Goal: Information Seeking & Learning: Learn about a topic

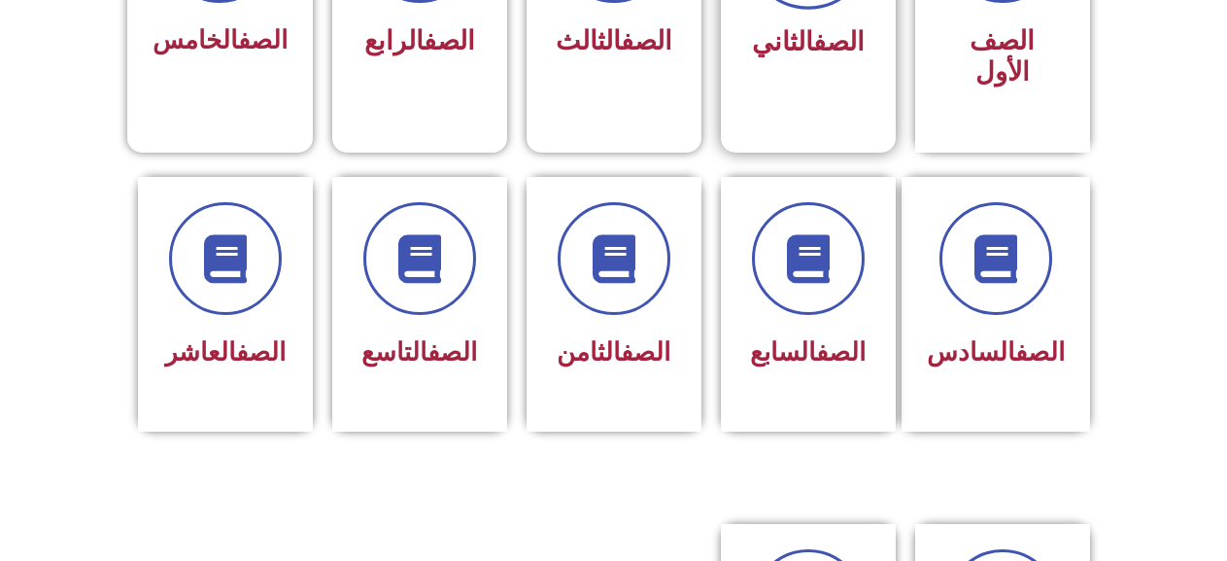
scroll to position [777, 0]
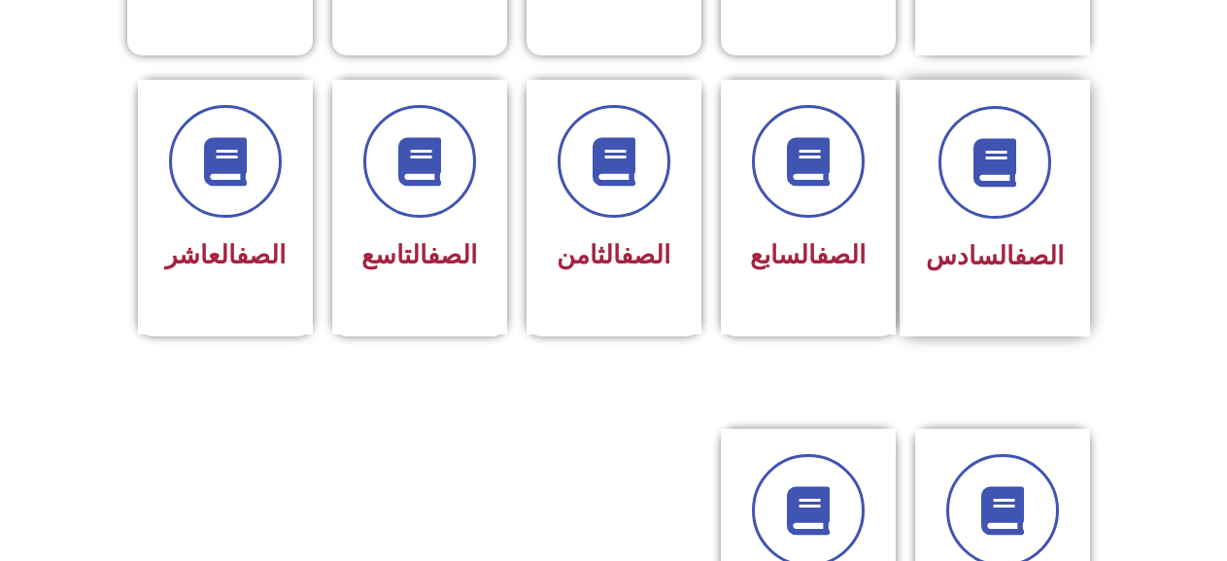
click at [1013, 171] on div at bounding box center [995, 162] width 138 height 113
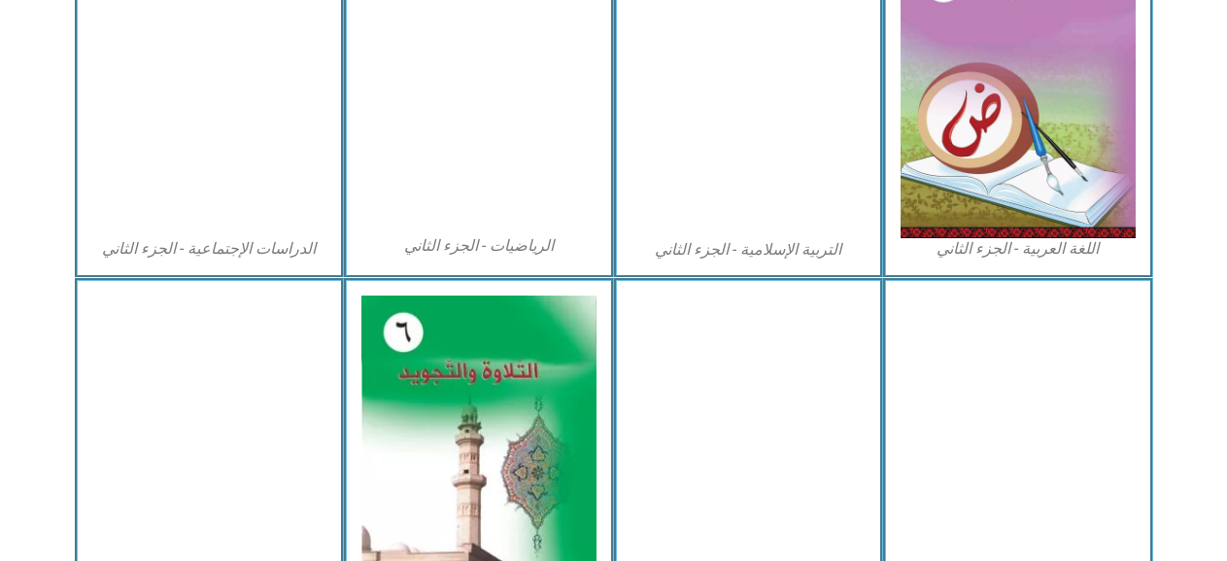
scroll to position [1069, 0]
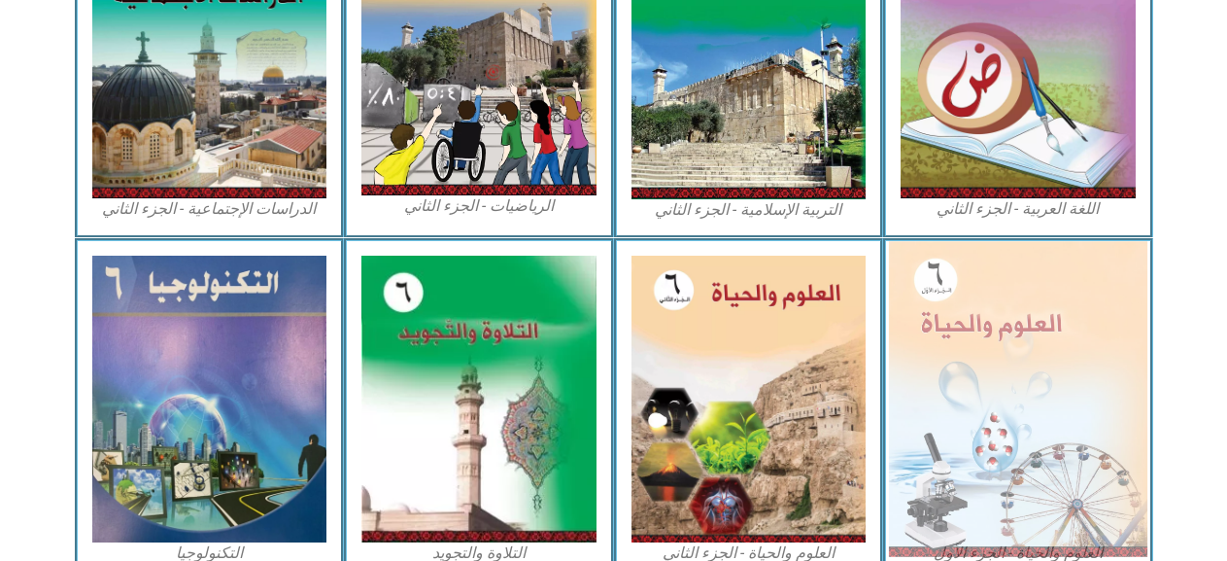
click at [944, 322] on img at bounding box center [1018, 398] width 258 height 315
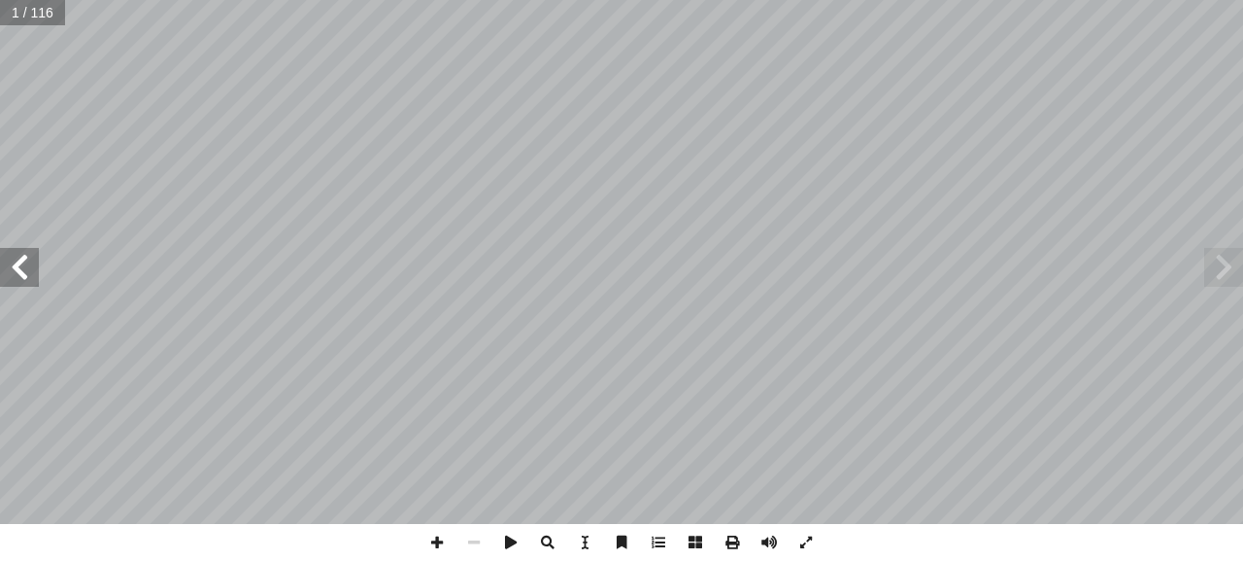
click at [1, 262] on span at bounding box center [19, 267] width 39 height 39
click at [17, 261] on span at bounding box center [19, 267] width 39 height 39
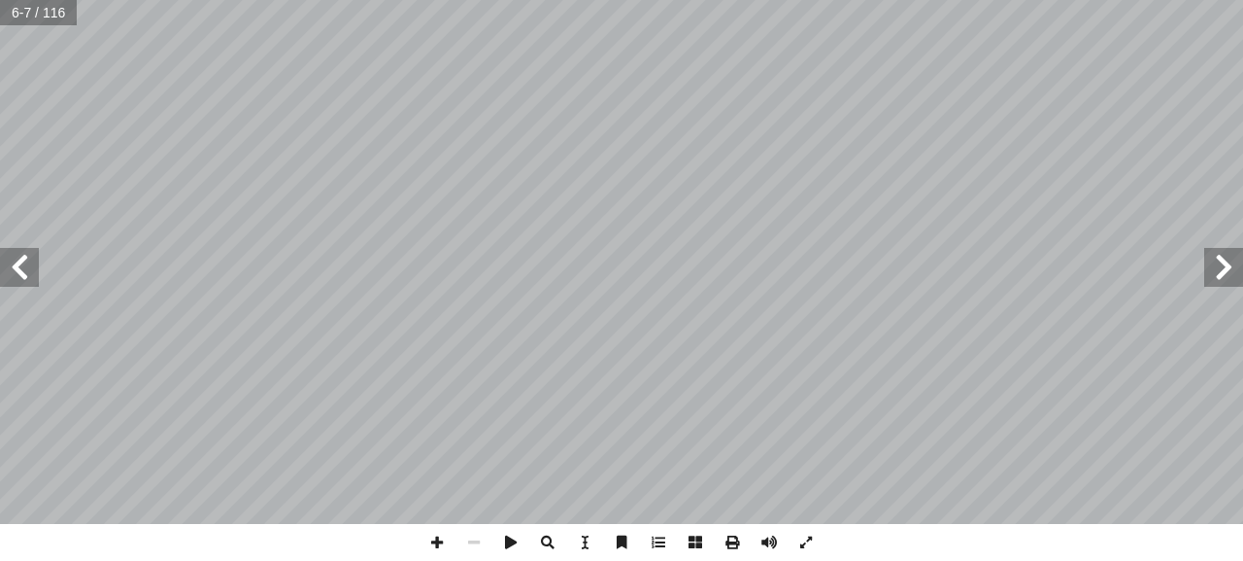
click at [17, 261] on span at bounding box center [19, 267] width 39 height 39
click at [1233, 254] on span at bounding box center [1224, 267] width 39 height 39
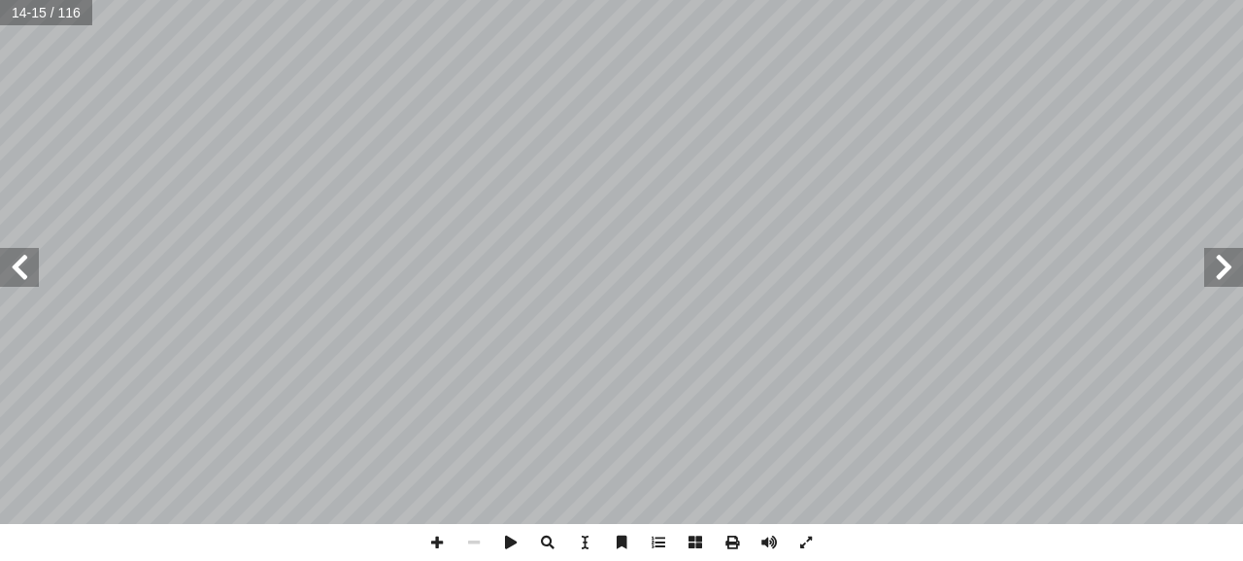
click at [1233, 254] on span at bounding box center [1224, 267] width 39 height 39
click at [436, 538] on span at bounding box center [437, 542] width 37 height 37
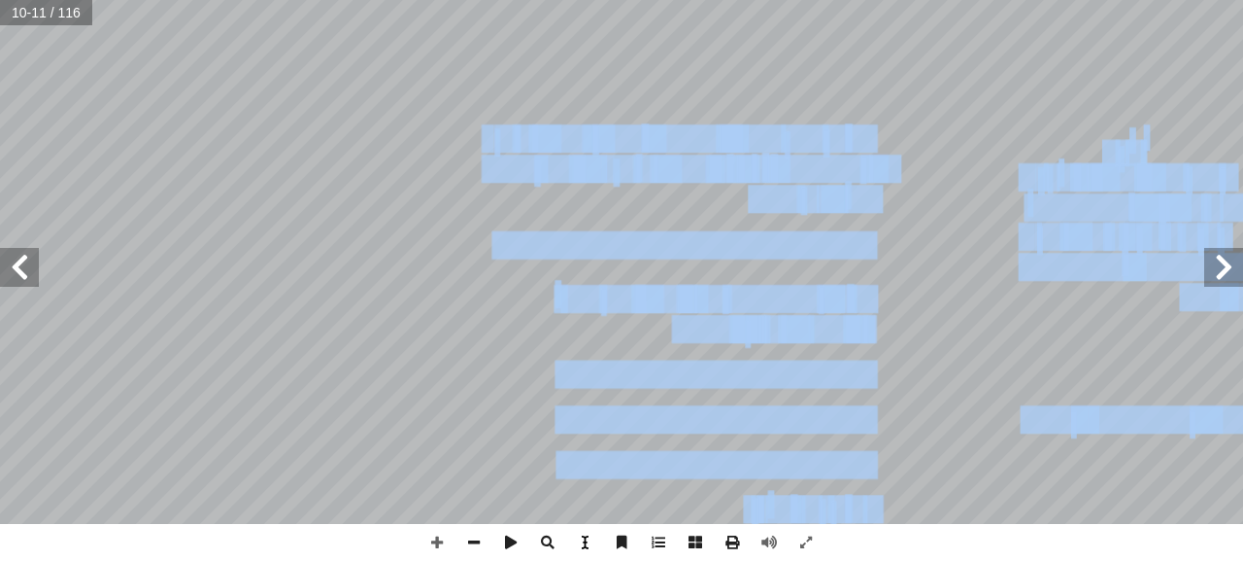
click at [589, 527] on div "[DATE] ِ ـب َ نت َ أ ــر َ ه ْ ج ِ لم � م � ســتخد � بعــدم ُ نصــح ُ ي ٍ ــب ف…" at bounding box center [621, 280] width 1243 height 561
click at [511, 531] on span at bounding box center [511, 542] width 37 height 37
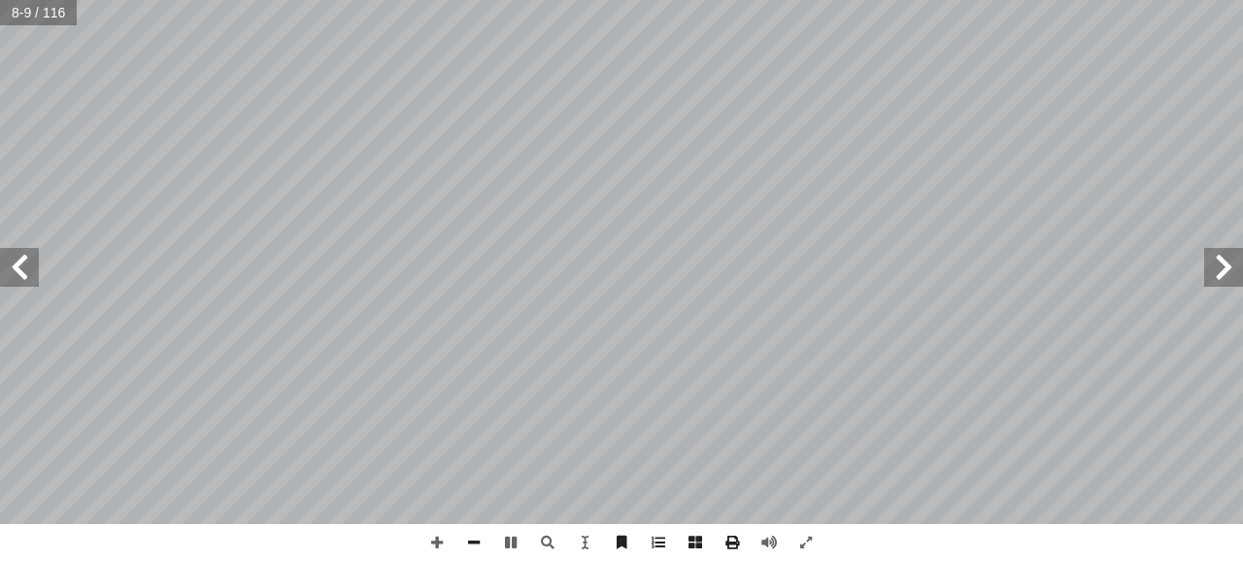
click at [27, 259] on span at bounding box center [19, 267] width 39 height 39
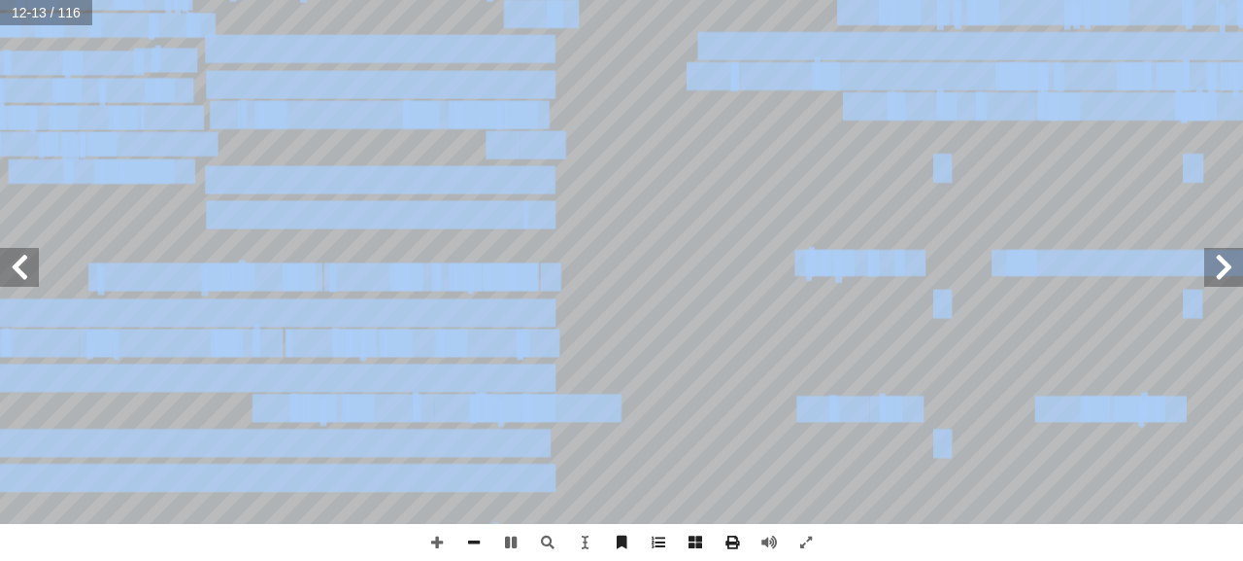
click at [1221, 277] on span at bounding box center [1224, 267] width 39 height 39
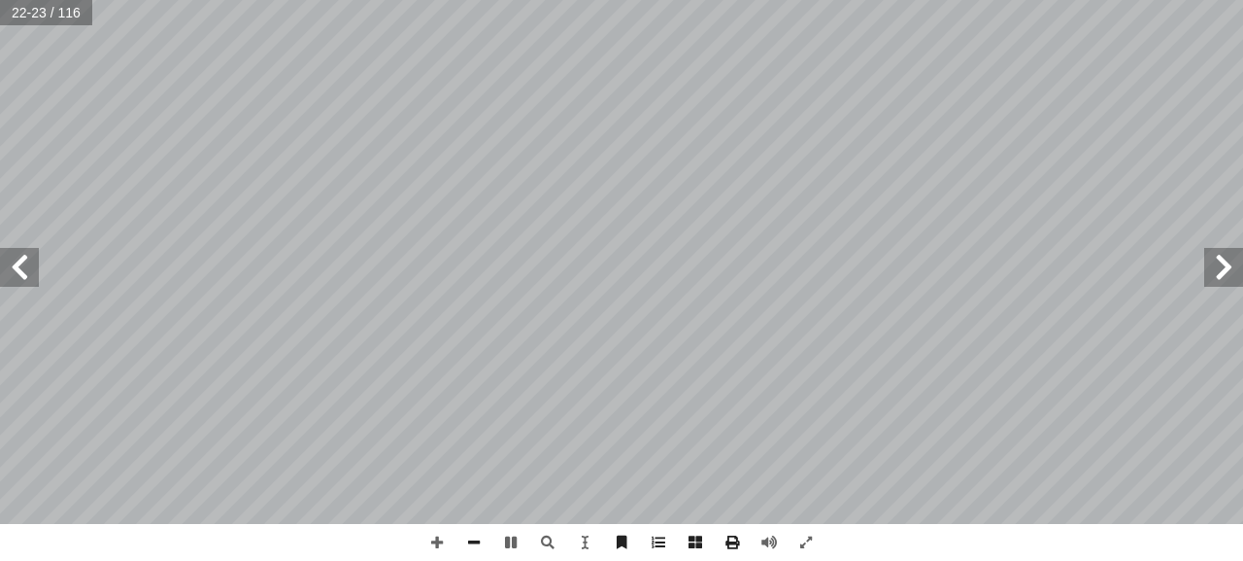
click at [1224, 277] on span at bounding box center [1224, 267] width 39 height 39
click at [1221, 270] on span at bounding box center [1224, 267] width 39 height 39
click at [513, 541] on span at bounding box center [511, 542] width 37 height 37
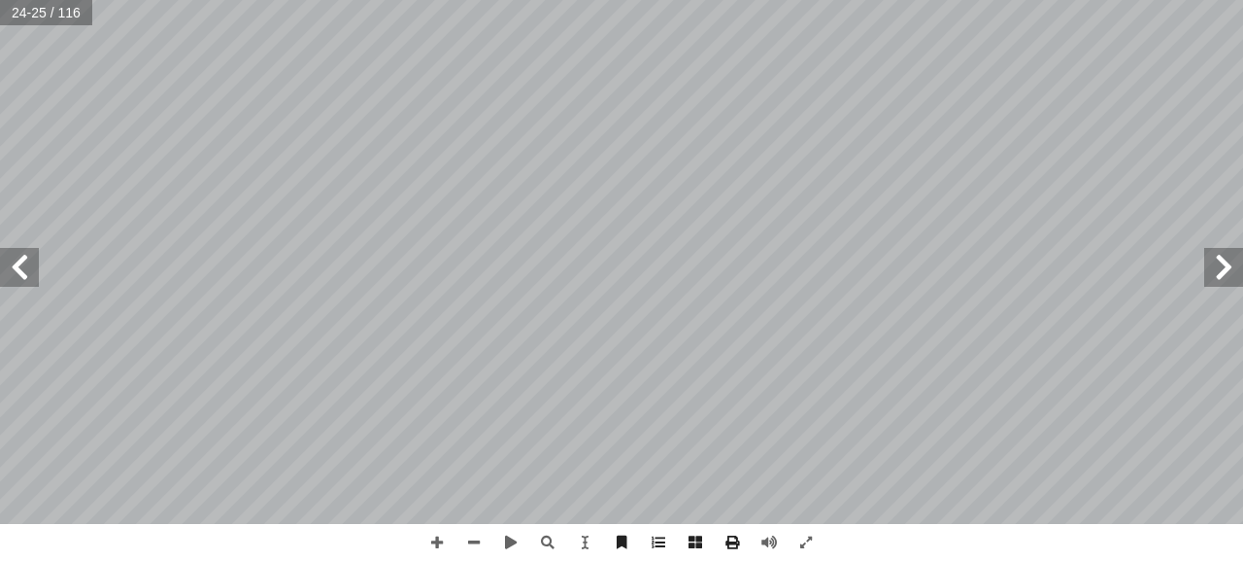
click at [1214, 266] on span at bounding box center [1224, 267] width 39 height 39
click at [1215, 266] on span at bounding box center [1224, 267] width 39 height 39
click at [1225, 268] on span at bounding box center [1224, 267] width 39 height 39
click at [1225, 269] on span at bounding box center [1224, 267] width 39 height 39
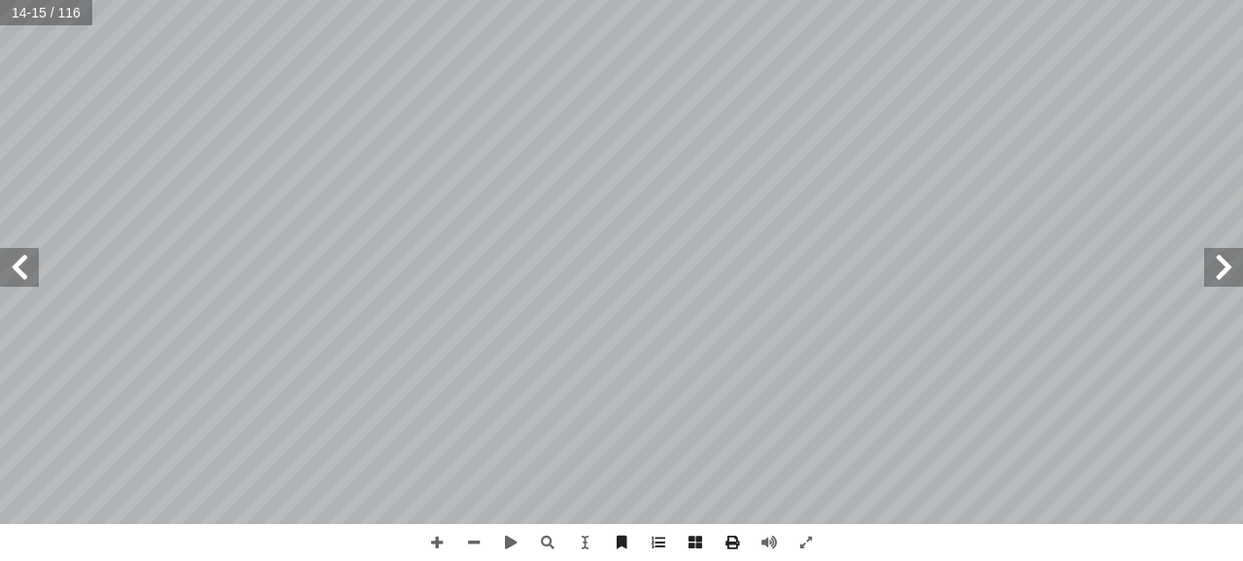
click at [1225, 269] on span at bounding box center [1224, 267] width 39 height 39
click at [1222, 279] on span at bounding box center [1224, 267] width 39 height 39
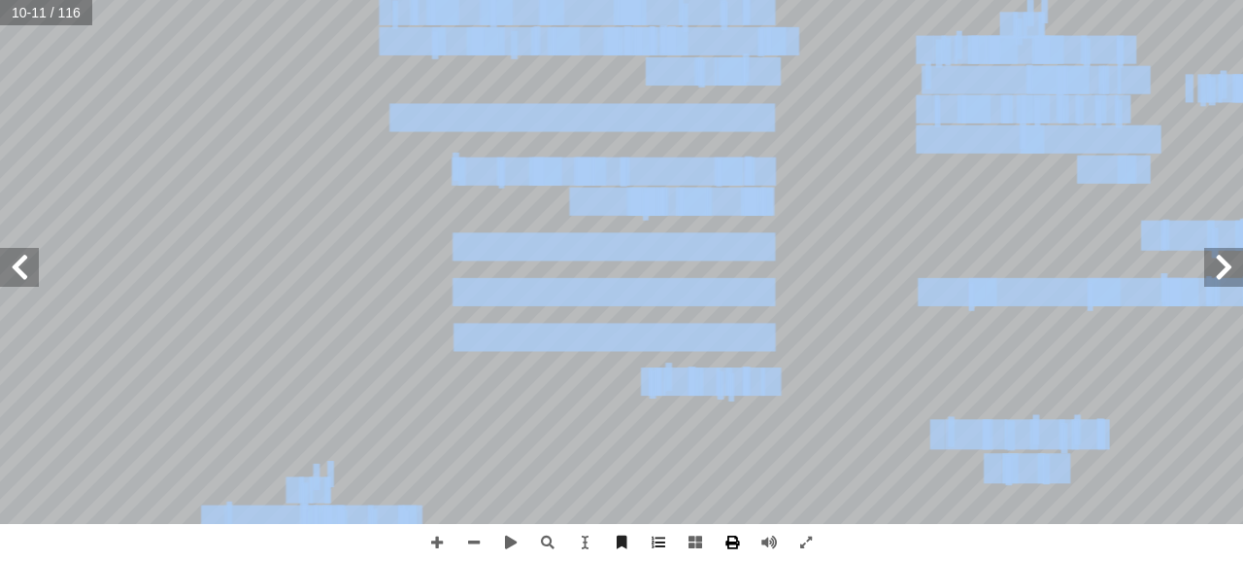
click at [726, 557] on div "[DATE] ِ ـب َ نت َ أ ــر َ ه ْ ج ِ لم � م � ســتخد � بعــدم ُ نصــح ُ ي ٍ ــب ف…" at bounding box center [621, 280] width 1243 height 561
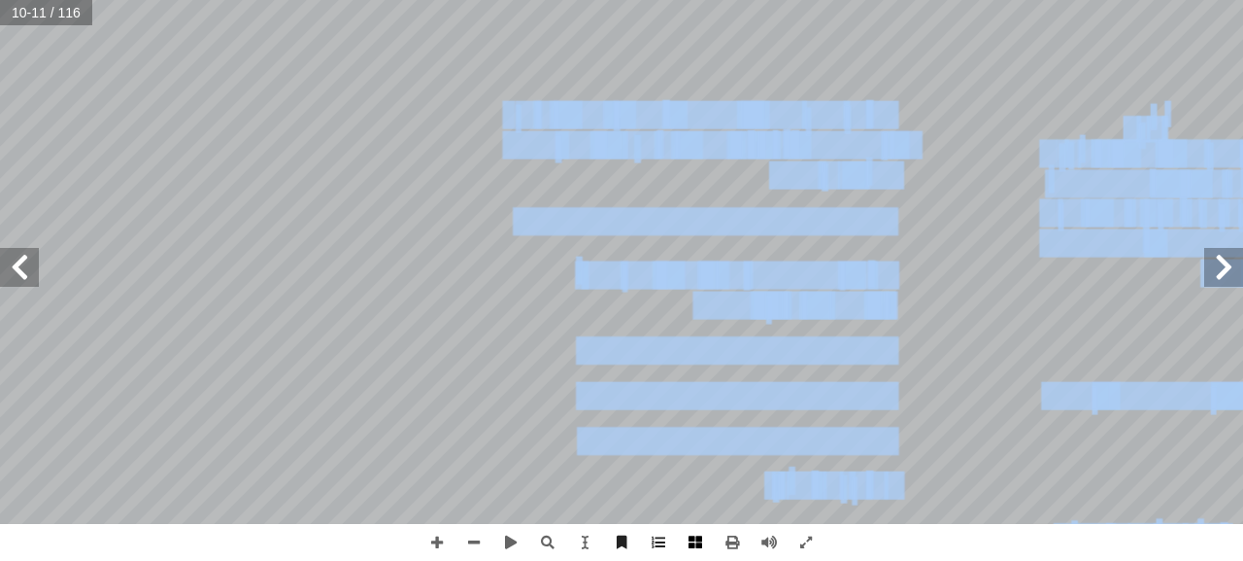
click at [656, 530] on div "[DATE] ِ ـب َ نت َ أ ــر َ ه ْ ج ِ لم � م � ســتخد � بعــدم ُ نصــح ُ ي ٍ ــب ف…" at bounding box center [621, 280] width 1243 height 561
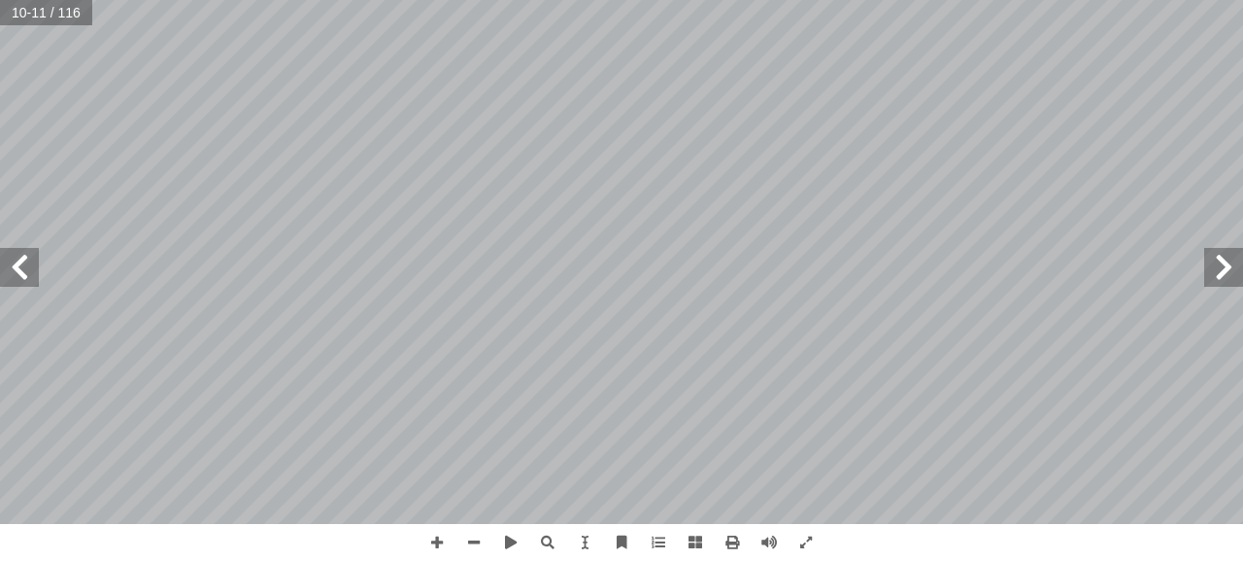
click at [13, 272] on span at bounding box center [19, 267] width 39 height 39
click at [510, 415] on div "٨ ة َّ كائنات مجهري :) ١ نشاط ( شاهد؟ أ � � رة، ماذ ّ كب ُ لم � دة ثم بالعدسة ّ…" at bounding box center [621, 280] width 1243 height 561
click at [20, 261] on span at bounding box center [19, 267] width 39 height 39
